Goal: Obtain resource: Download file/media

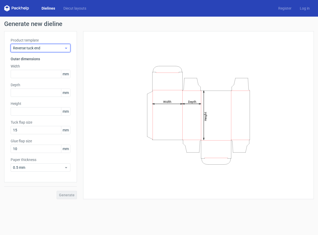
click at [58, 47] on span "Reverse tuck end" at bounding box center [38, 47] width 51 height 5
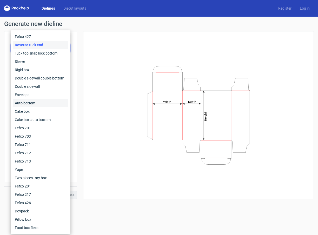
click at [49, 103] on div "Auto bottom" at bounding box center [41, 103] width 56 height 8
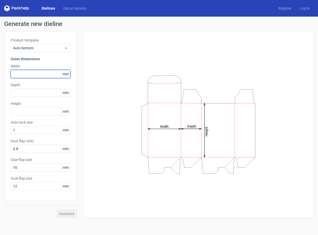
click at [44, 74] on input "text" at bounding box center [41, 74] width 60 height 8
type input "53"
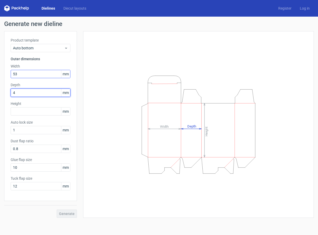
type input "40"
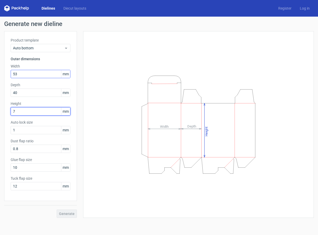
type input "70"
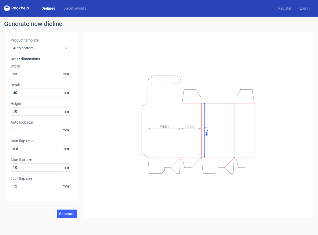
click at [72, 208] on div "Generate" at bounding box center [40, 209] width 73 height 17
click at [71, 209] on button "Generate" at bounding box center [67, 213] width 20 height 8
click at [67, 217] on span at bounding box center [67, 213] width 6 height 7
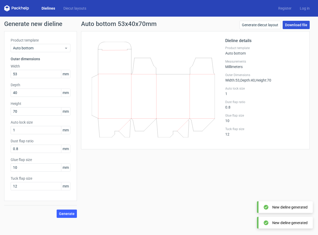
click at [293, 23] on link "Download file" at bounding box center [295, 25] width 27 height 8
